Goal: Information Seeking & Learning: Understand process/instructions

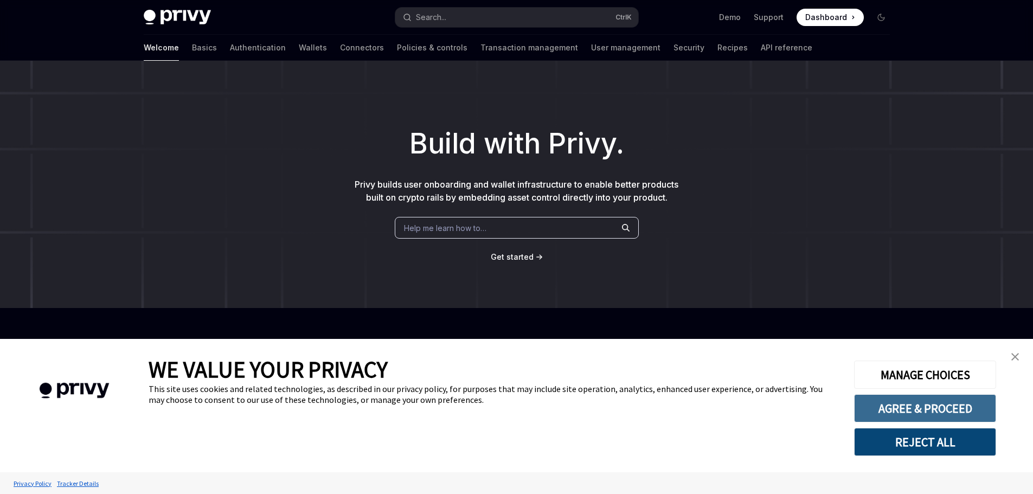
type textarea "*"
click at [956, 436] on button "REJECT ALL" at bounding box center [925, 442] width 142 height 28
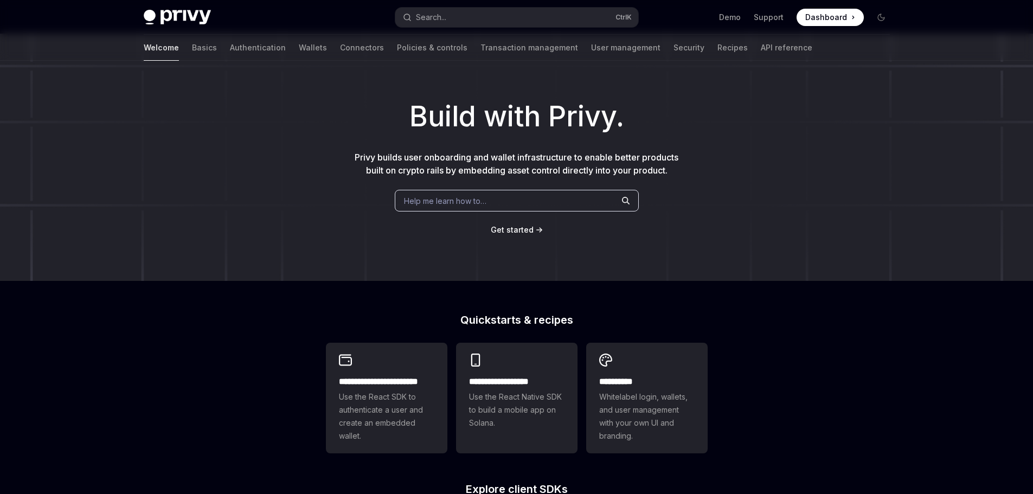
scroll to position [54, 0]
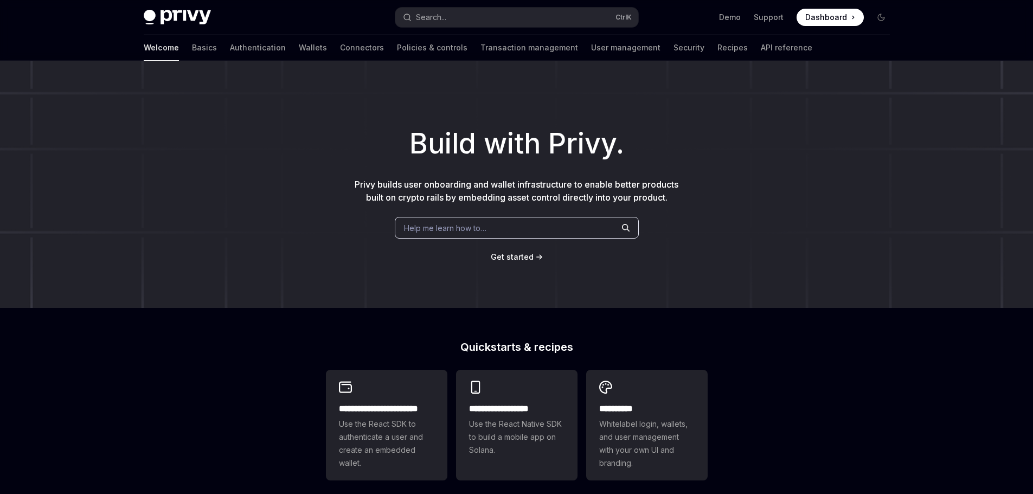
click at [517, 254] on span "Get started" at bounding box center [512, 256] width 43 height 9
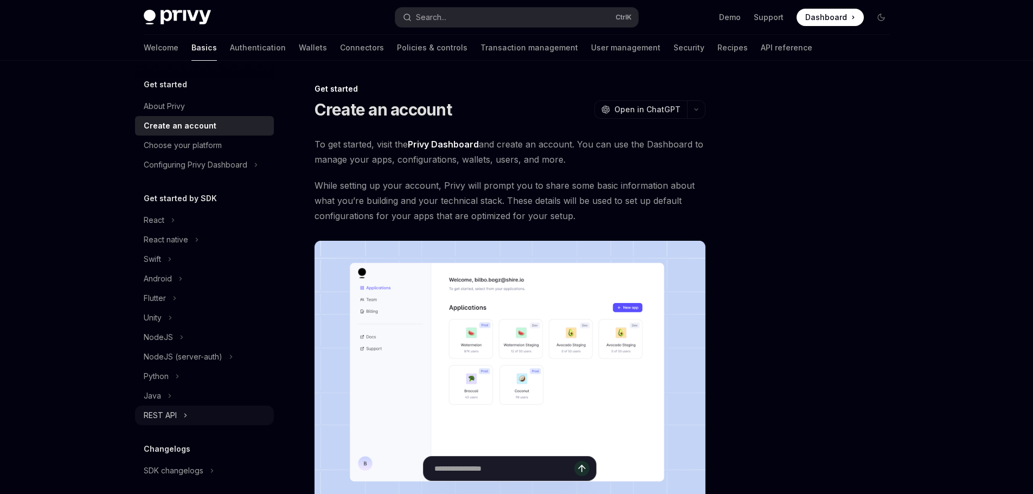
click at [178, 411] on button "REST API" at bounding box center [204, 416] width 139 height 20
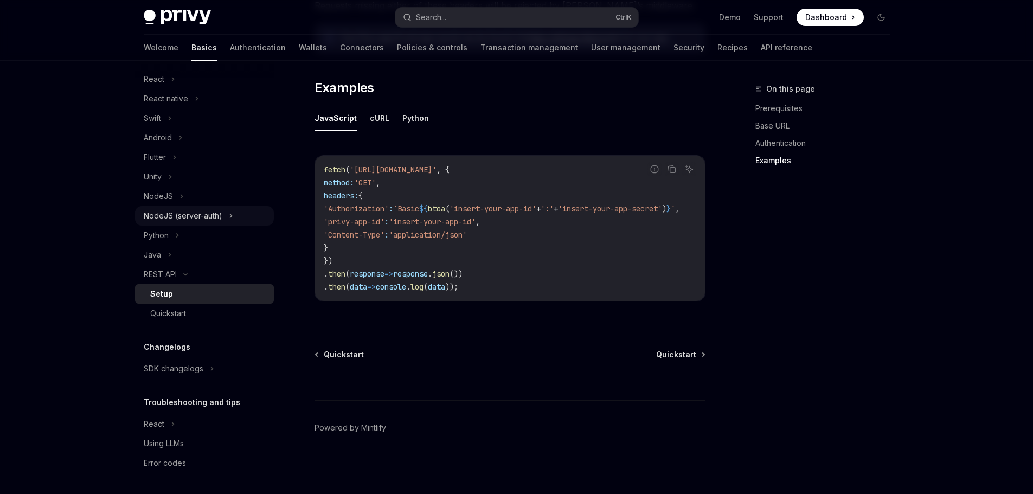
scroll to position [141, 0]
click at [178, 197] on button "NodeJS" at bounding box center [204, 196] width 139 height 20
click at [179, 197] on icon at bounding box center [181, 195] width 4 height 13
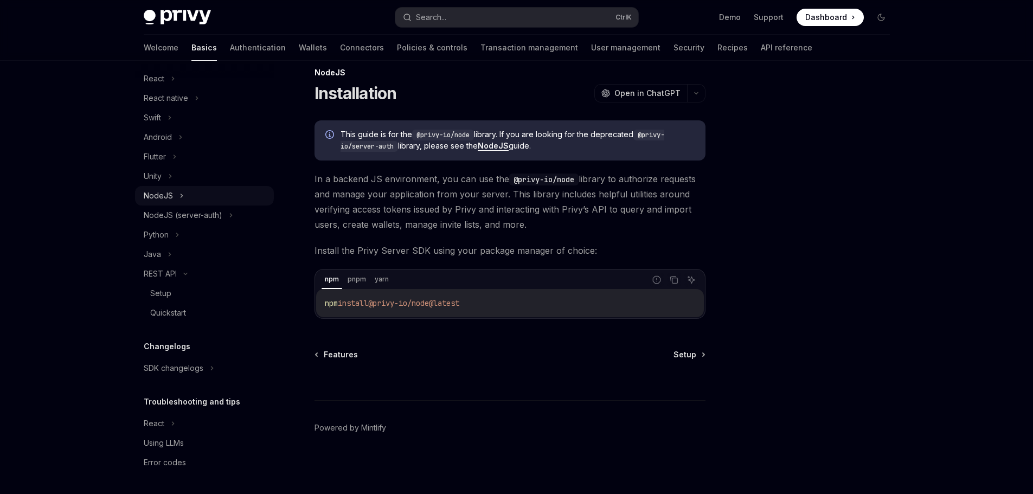
scroll to position [16, 0]
click at [178, 197] on button "NodeJS" at bounding box center [204, 196] width 139 height 20
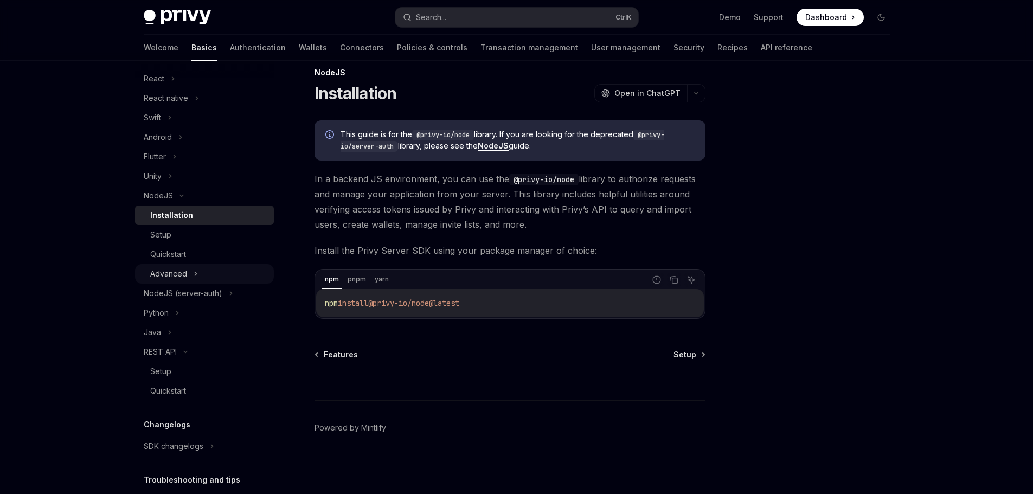
click at [183, 268] on div "Advanced" at bounding box center [168, 273] width 37 height 13
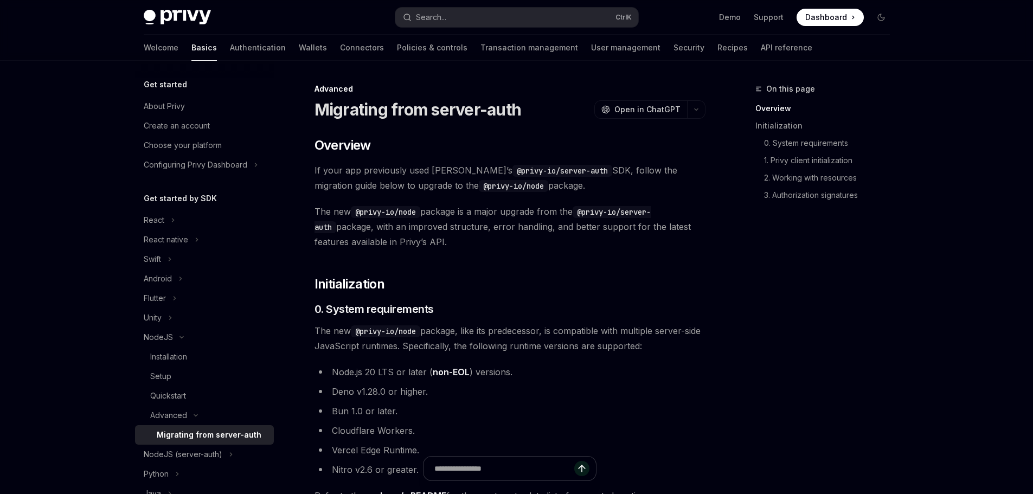
click at [236, 50] on div "Welcome Basics Authentication Wallets Connectors Policies & controls Transactio…" at bounding box center [478, 48] width 668 height 26
click at [591, 54] on link "User management" at bounding box center [625, 48] width 69 height 26
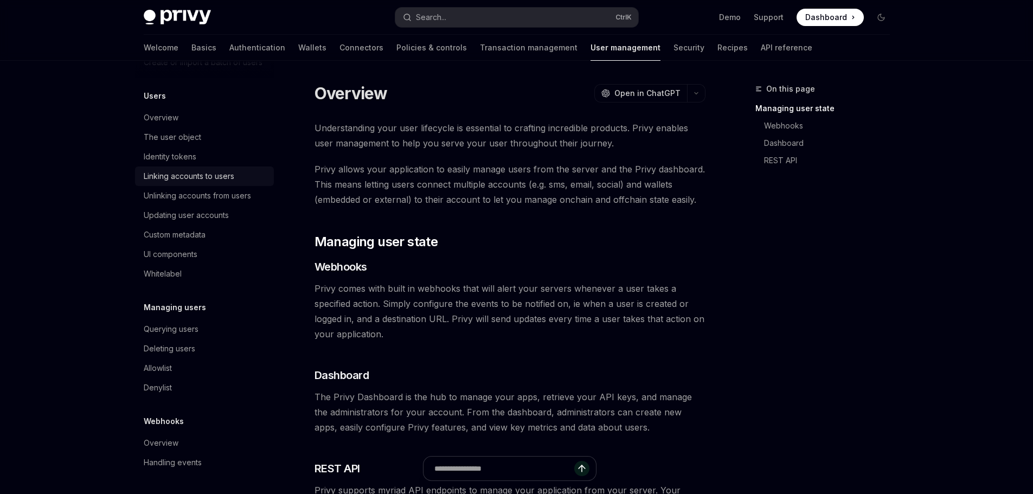
scroll to position [133, 0]
click at [673, 54] on link "Security" at bounding box center [688, 48] width 31 height 26
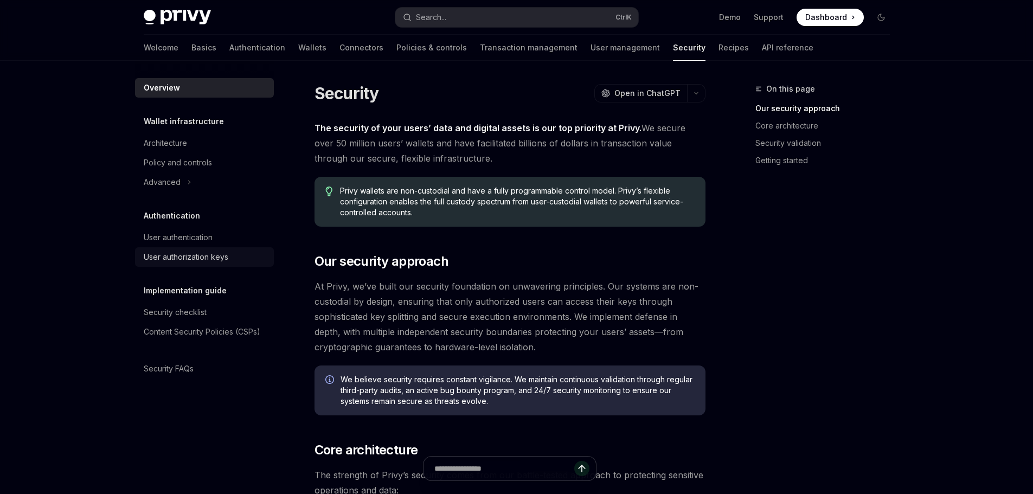
click at [179, 255] on div "User authorization keys" at bounding box center [186, 256] width 85 height 13
type textarea "*"
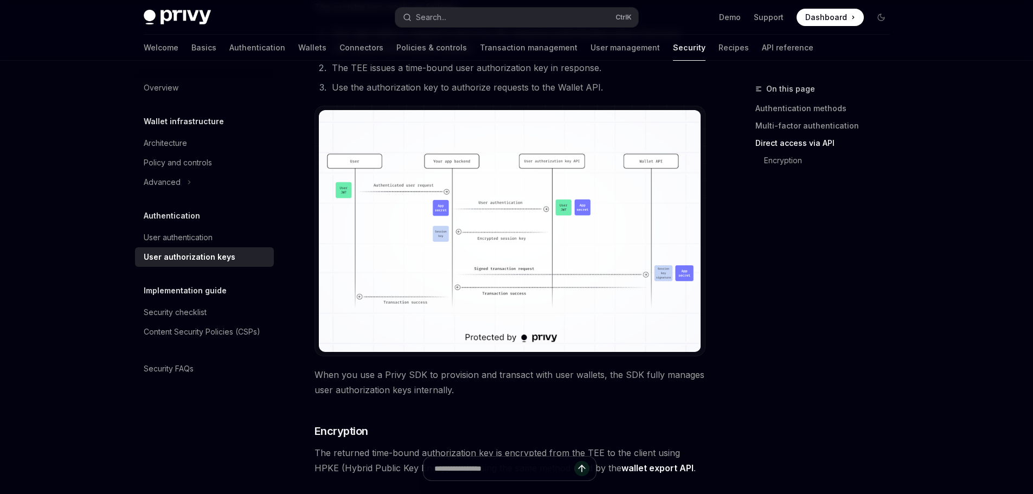
scroll to position [784, 0]
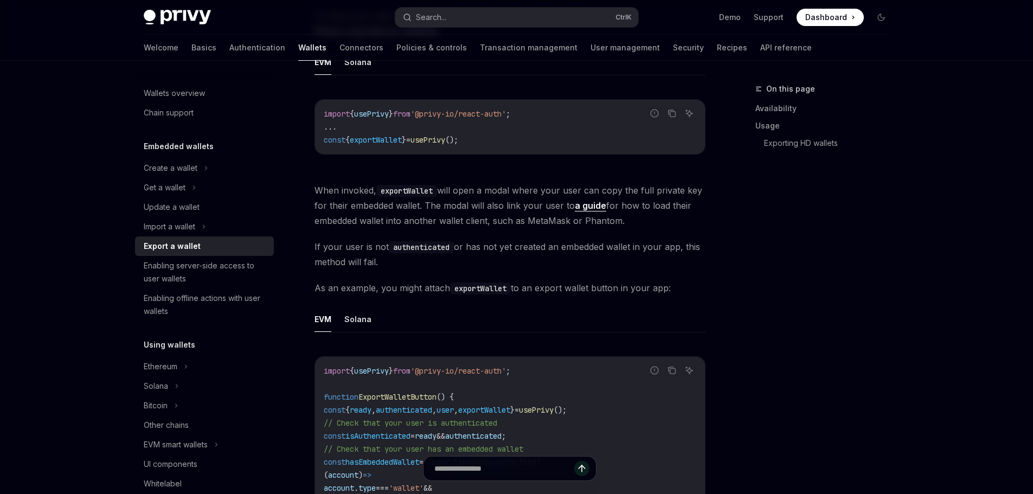
scroll to position [379, 0]
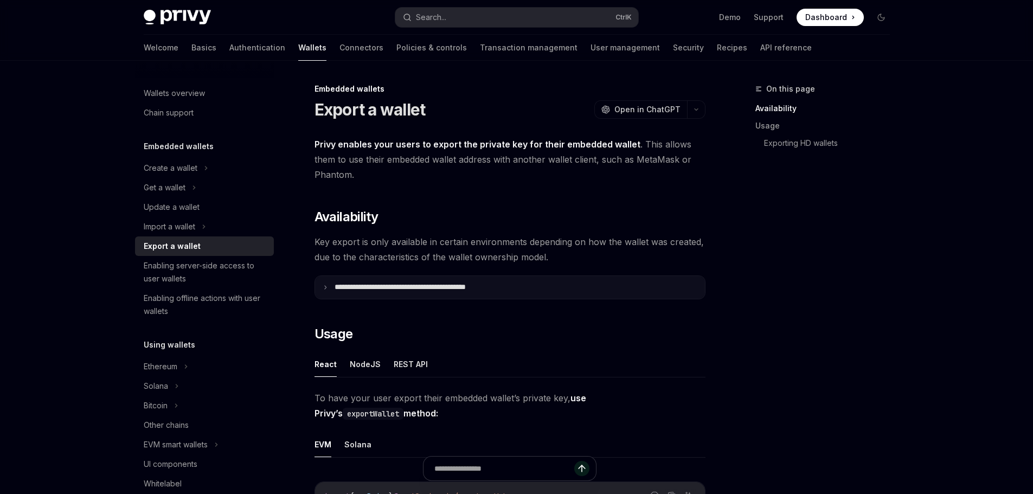
click at [505, 285] on p "**********" at bounding box center [424, 287] width 179 height 10
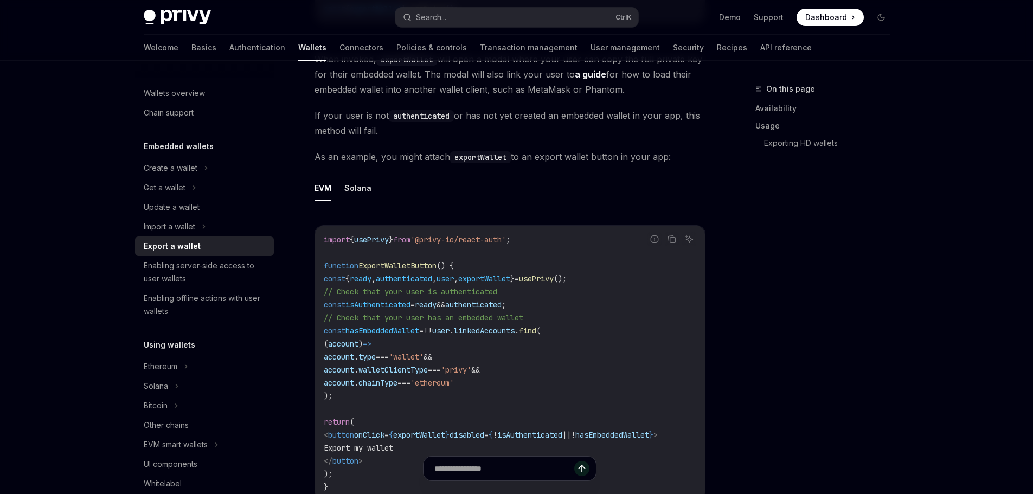
scroll to position [706, 0]
